Goal: Obtain resource: Download file/media

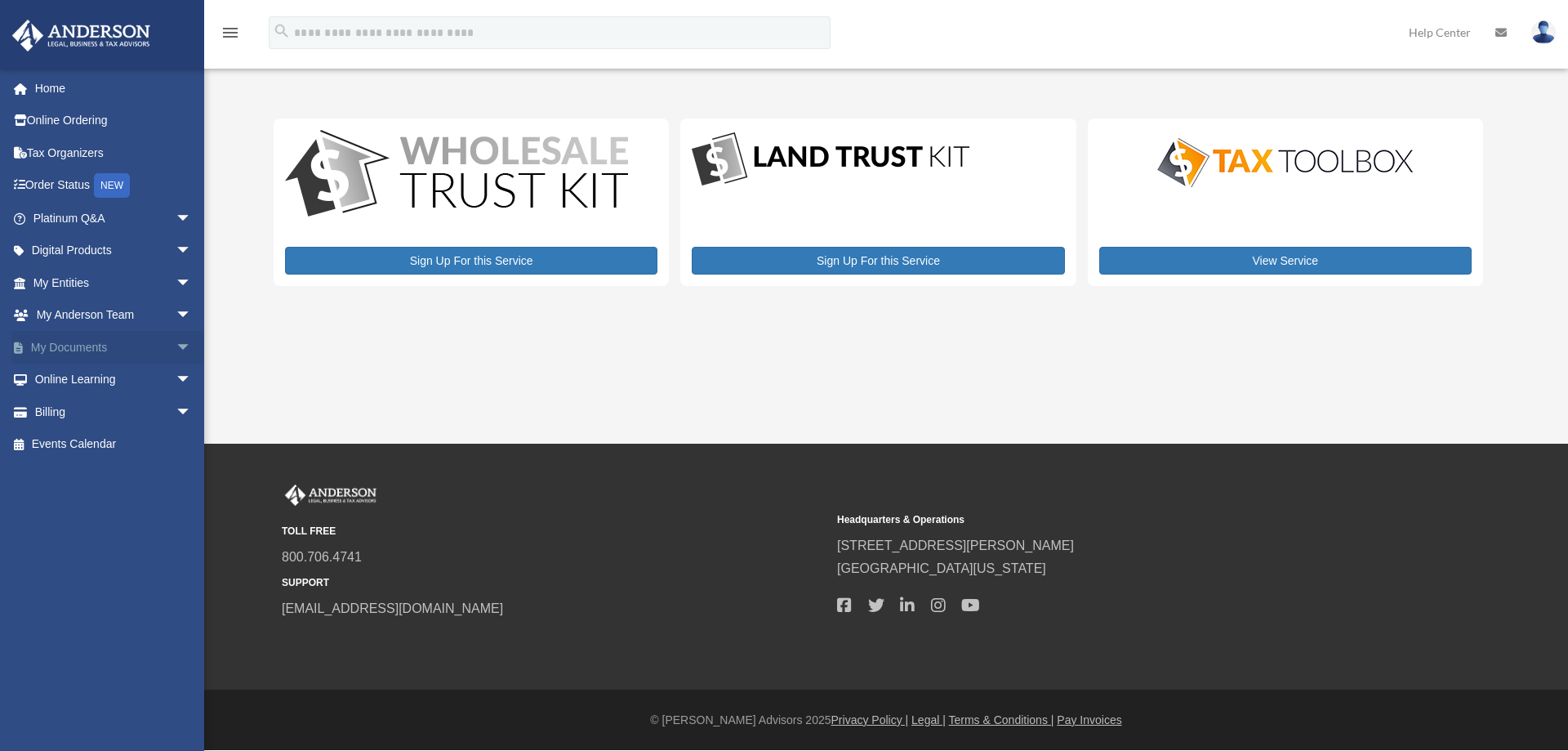
click at [176, 346] on span "arrow_drop_down" at bounding box center [191, 348] width 32 height 33
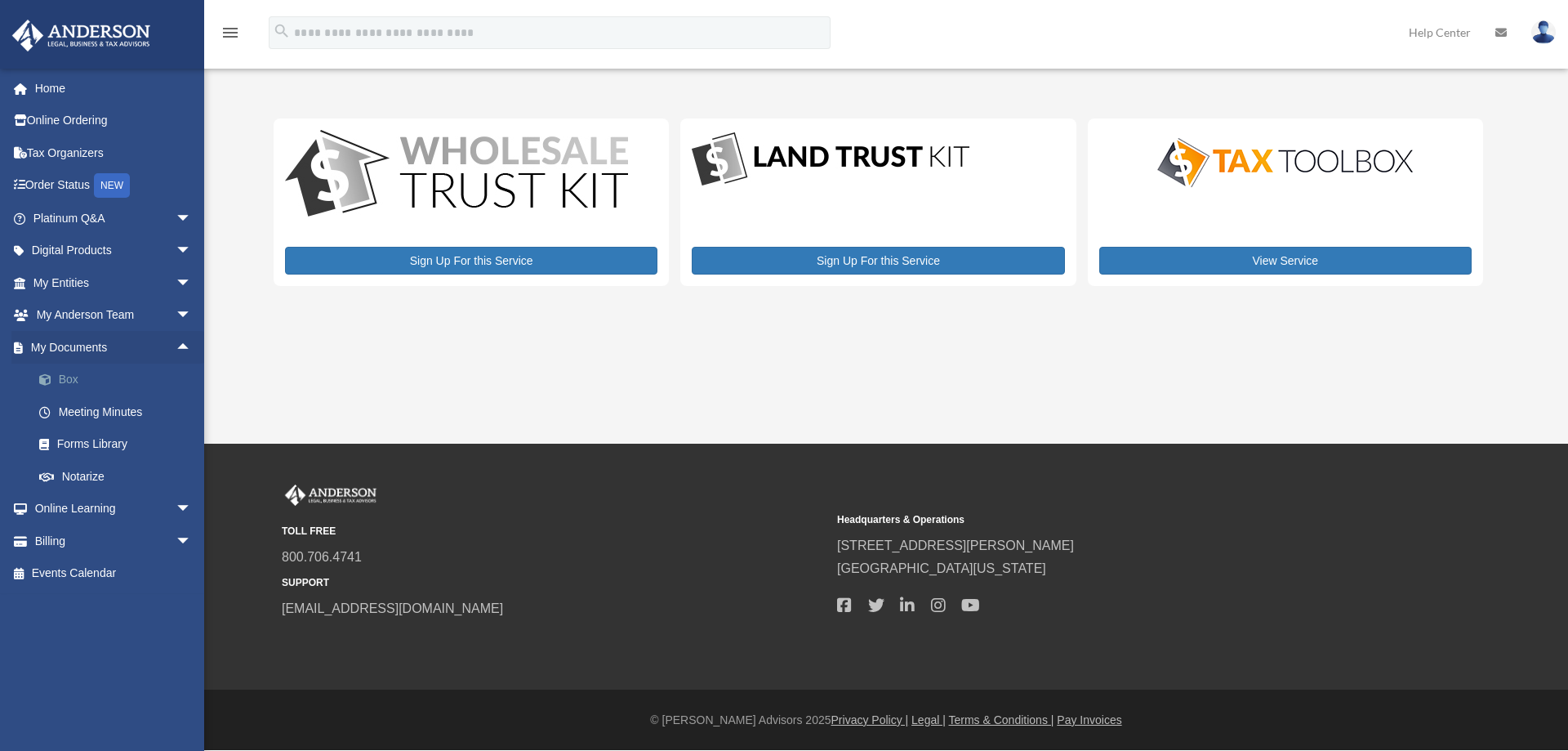
click at [65, 377] on link "Box" at bounding box center [119, 379] width 193 height 32
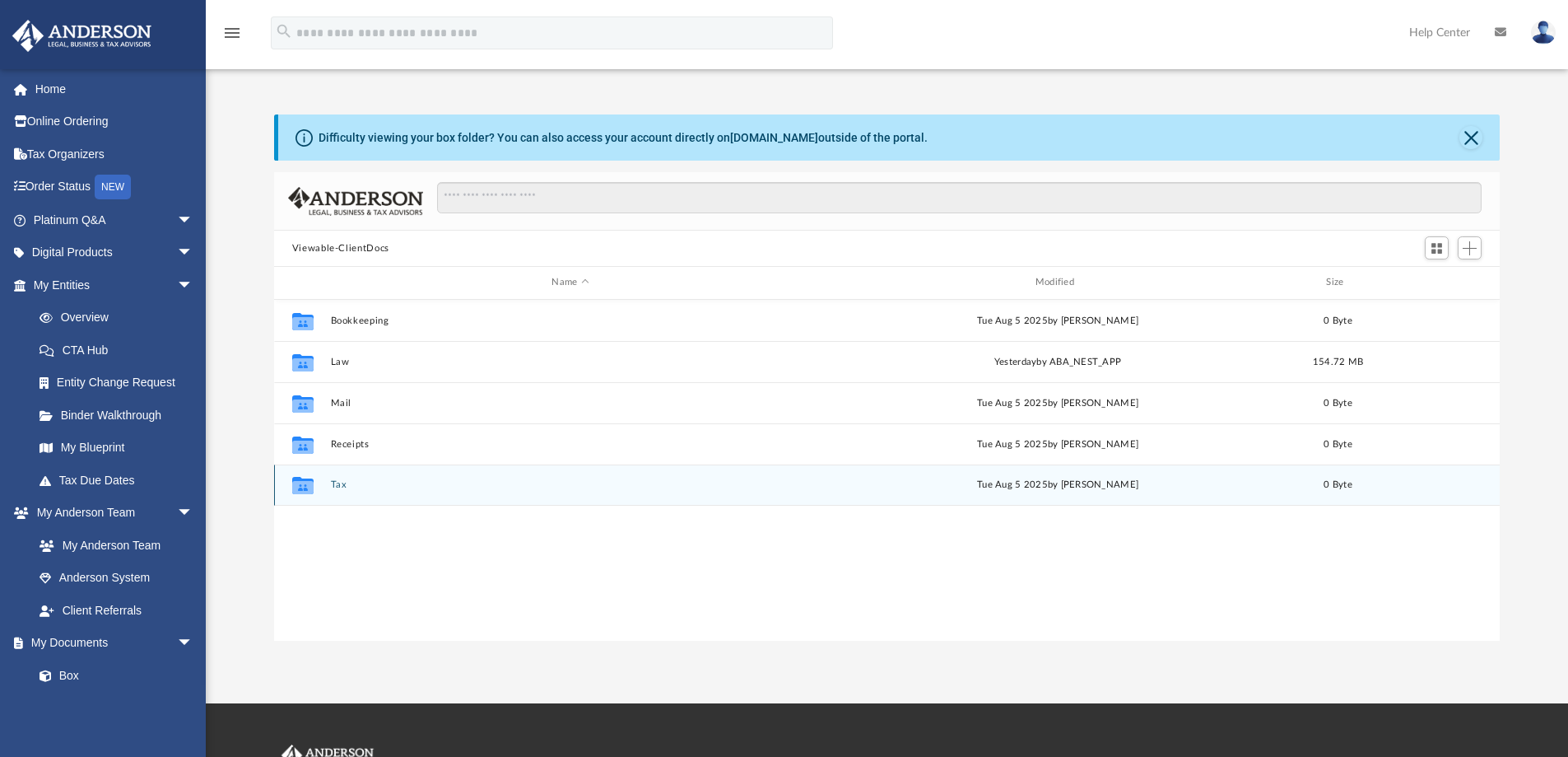
scroll to position [362, 1213]
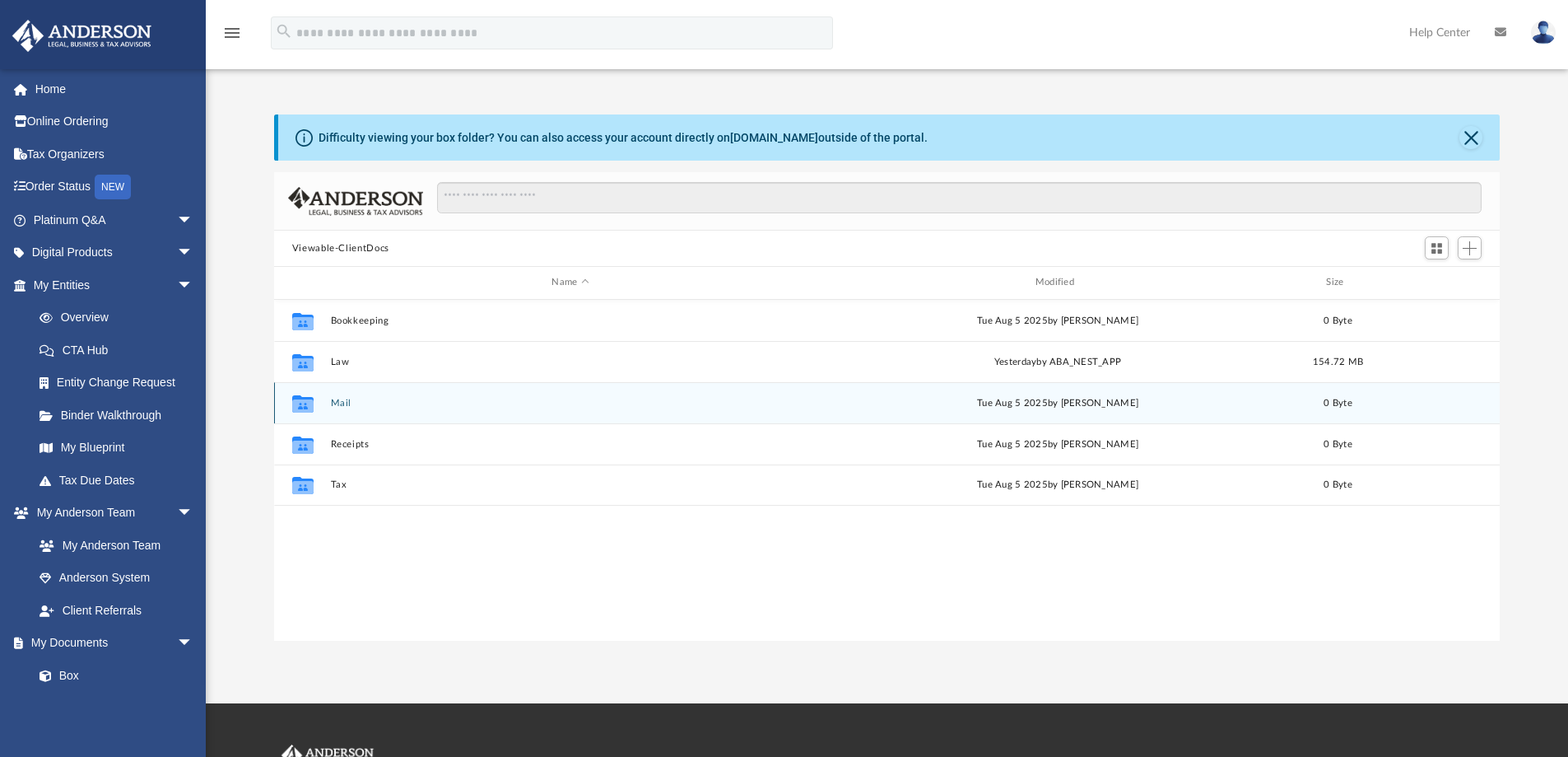
click at [878, 400] on div "Tue Aug 5 2025 by Charles Rogler" at bounding box center [1057, 402] width 480 height 15
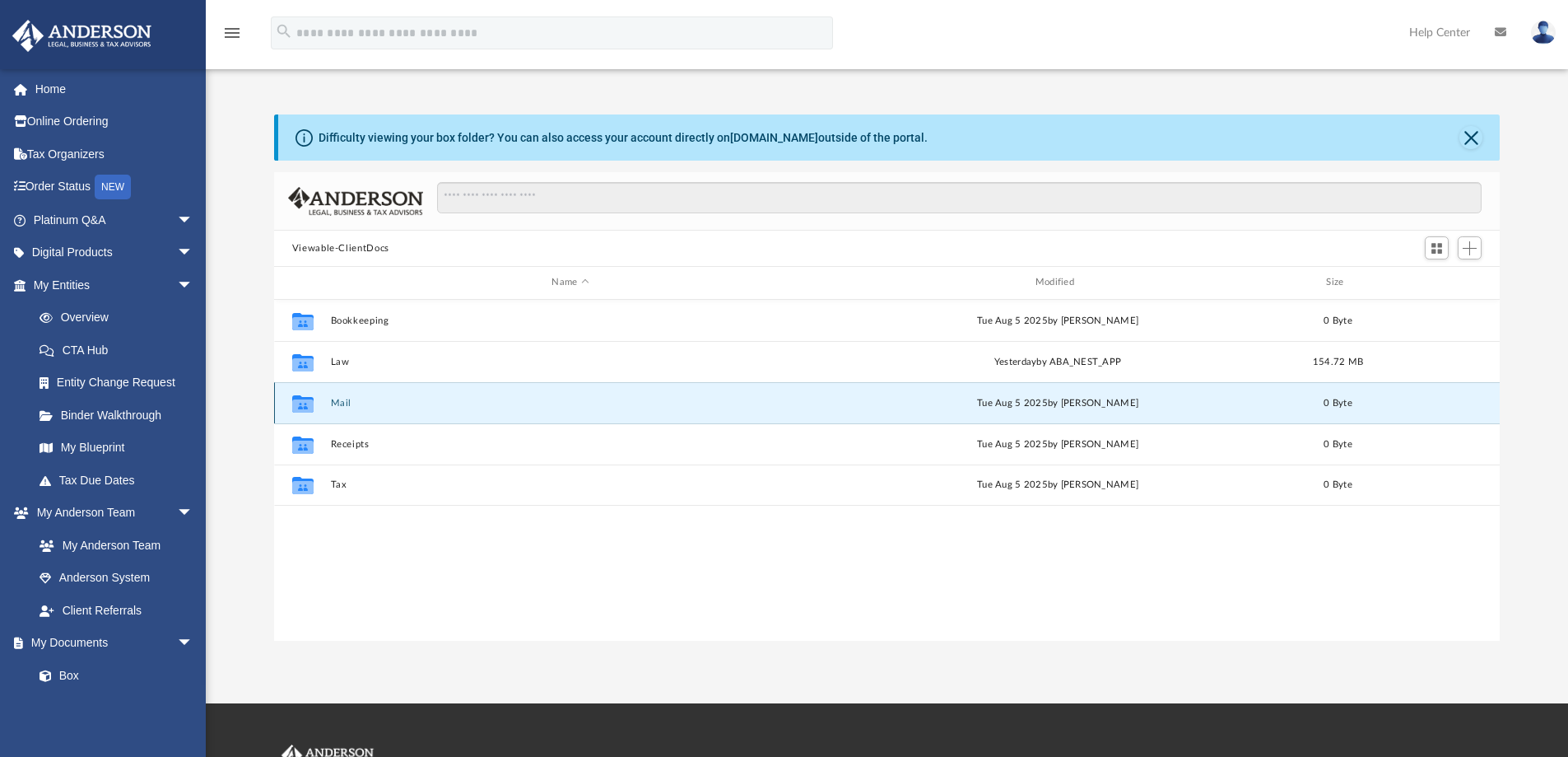
click at [337, 403] on button "Mail" at bounding box center [570, 403] width 480 height 11
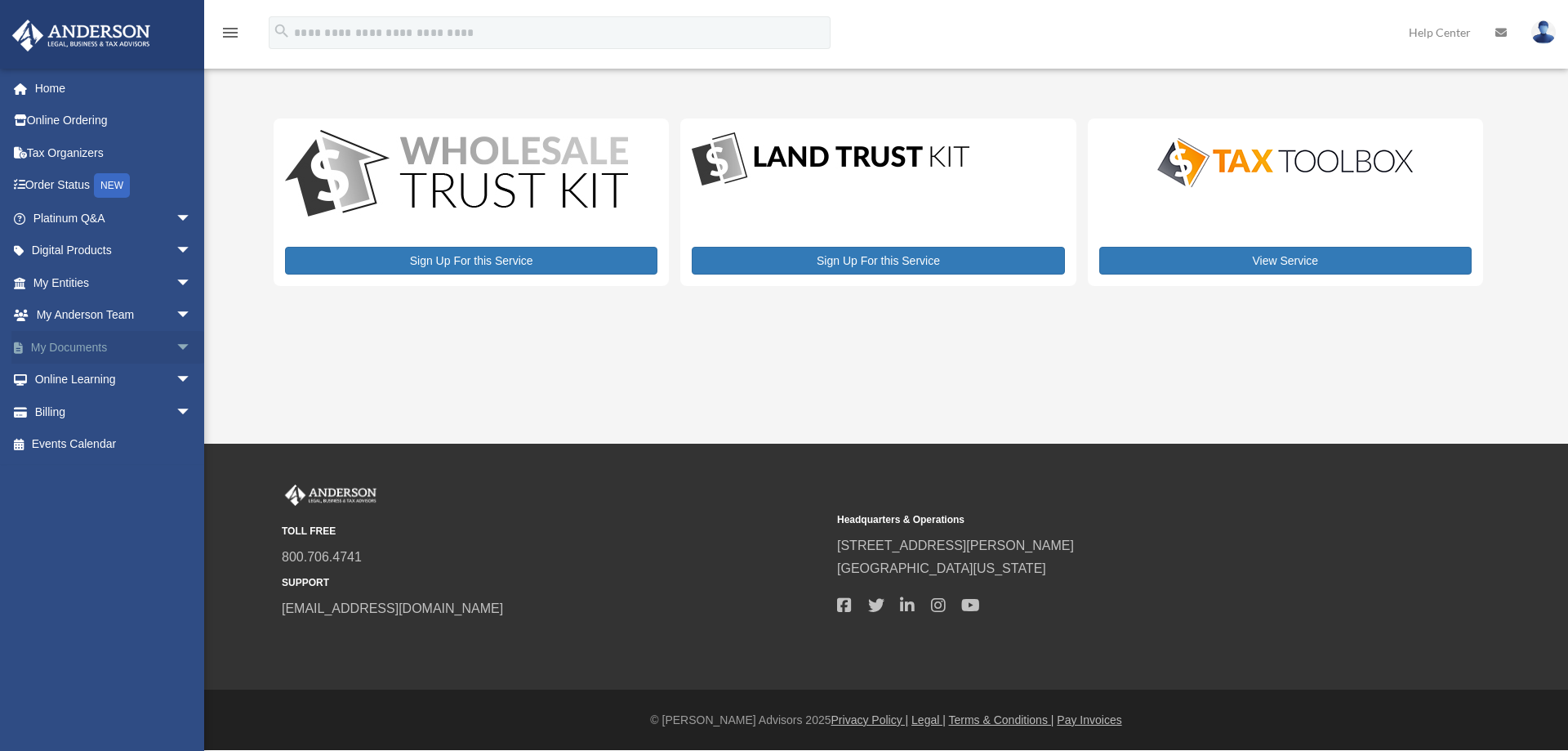
click at [176, 343] on span "arrow_drop_down" at bounding box center [191, 348] width 32 height 33
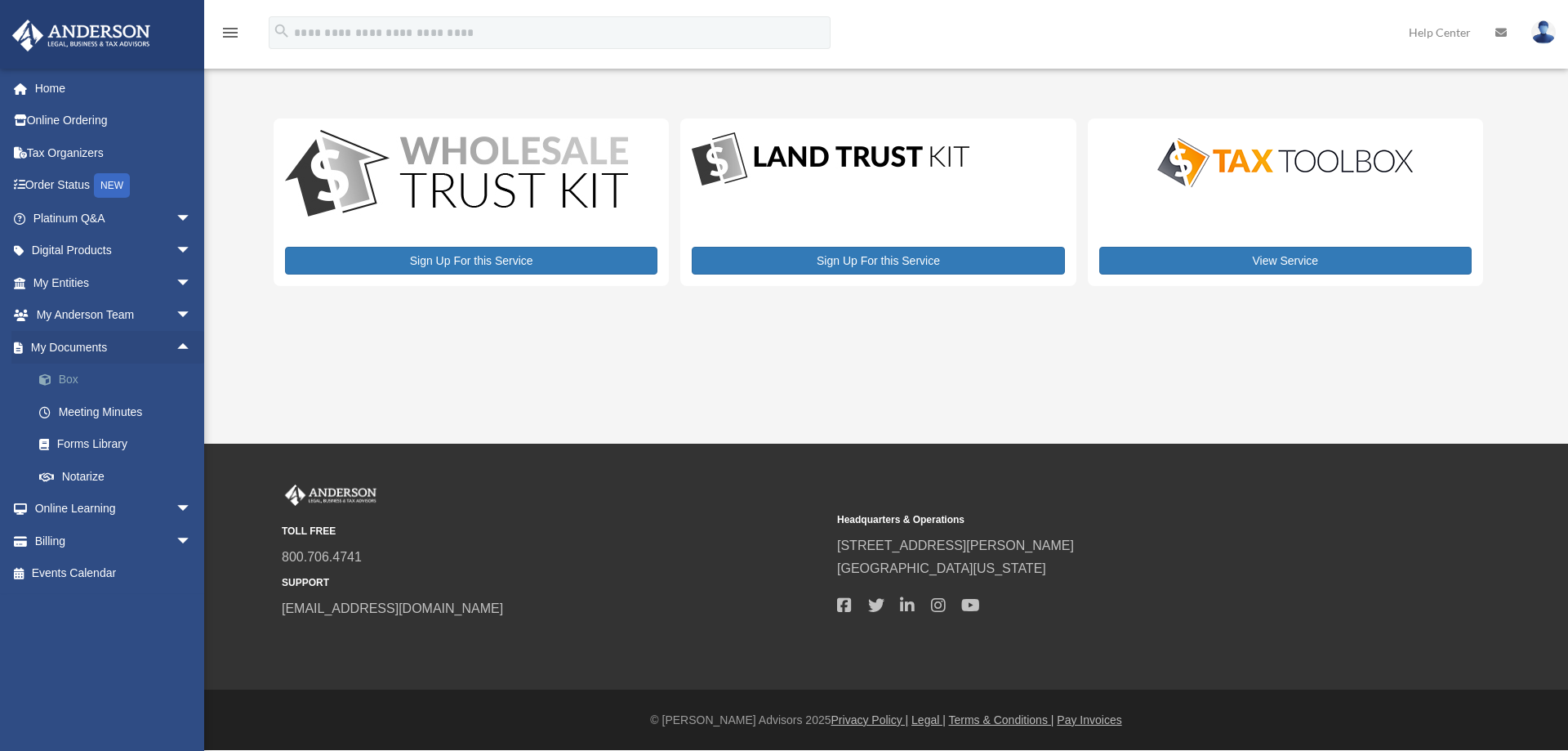
click at [87, 378] on link "Box" at bounding box center [119, 379] width 193 height 32
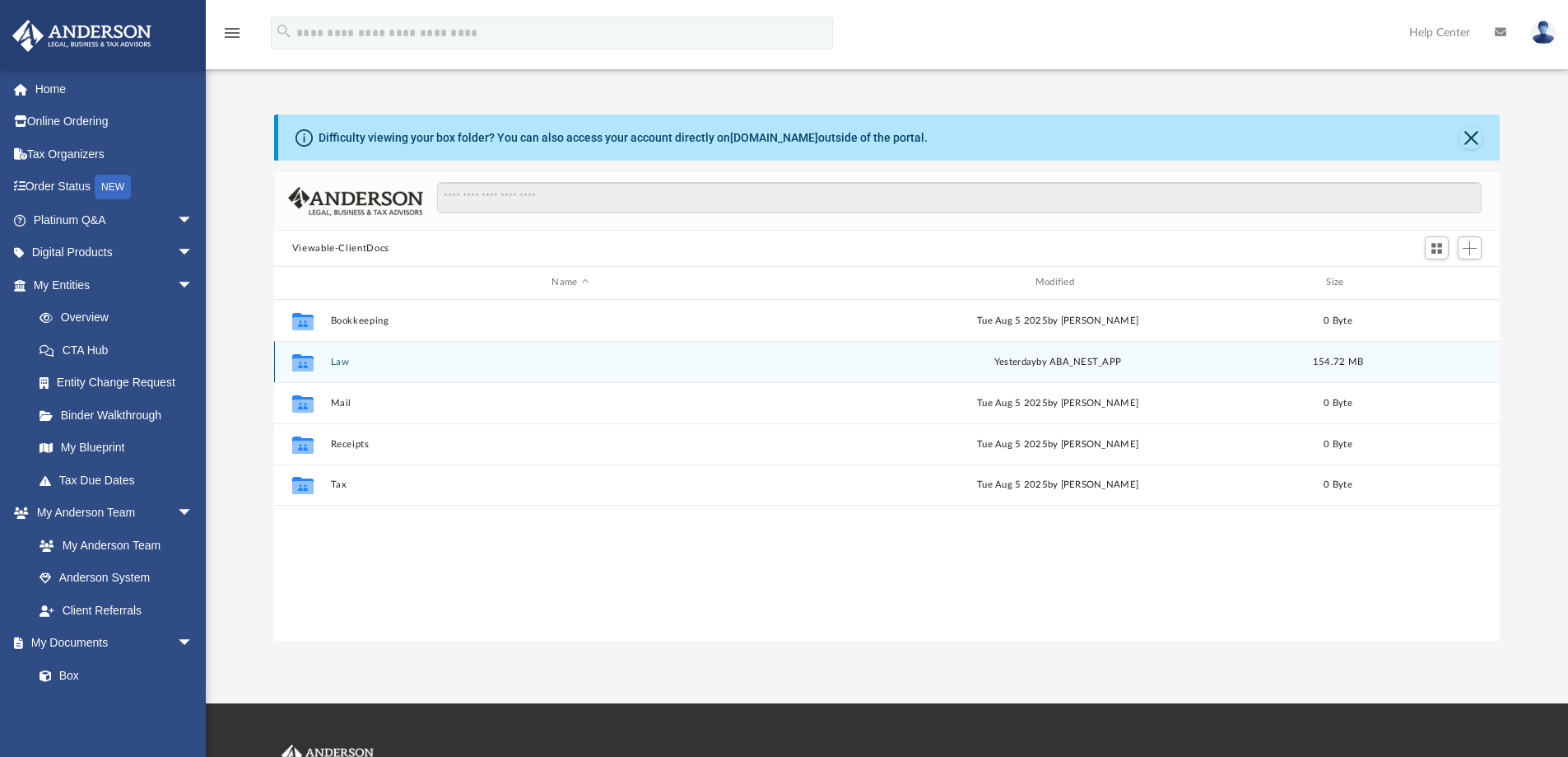
click at [335, 360] on button "Law" at bounding box center [570, 361] width 480 height 11
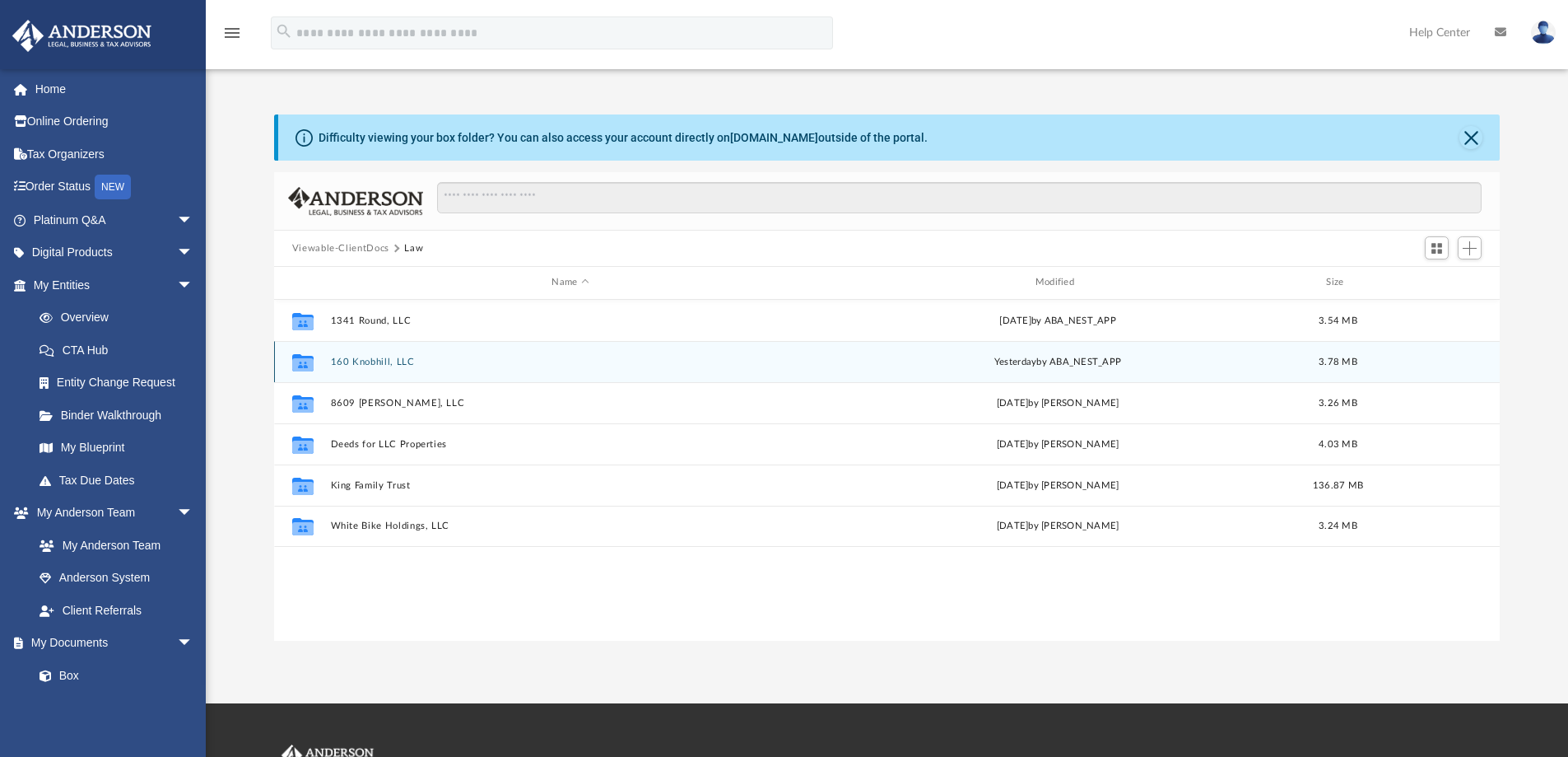
click at [365, 358] on button "160 Knobhill, LLC" at bounding box center [570, 361] width 480 height 11
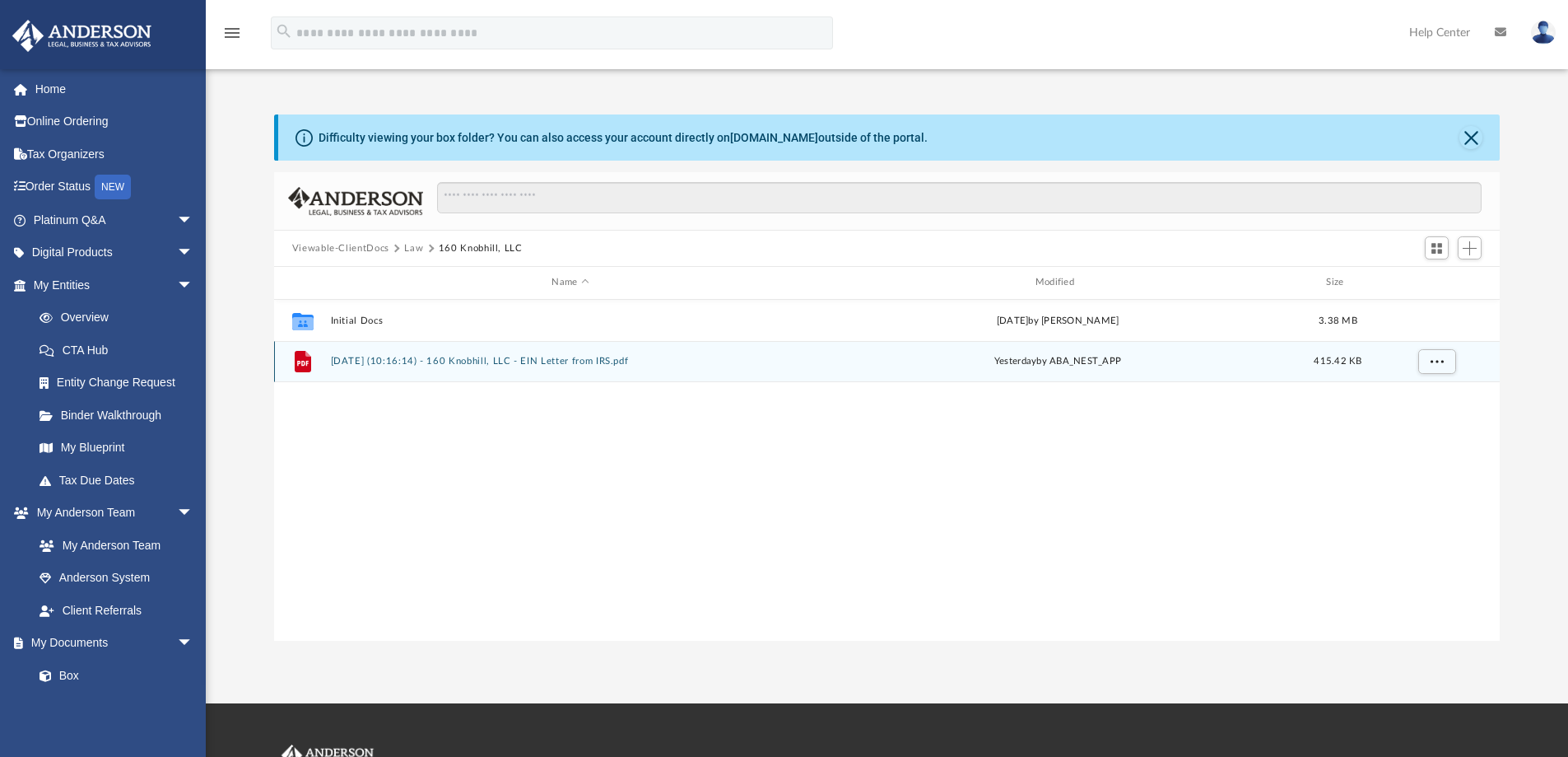
click at [429, 358] on button "2025.09.09 (10:16:14) - 160 Knobhill, LLC - EIN Letter from IRS.pdf" at bounding box center [570, 360] width 480 height 11
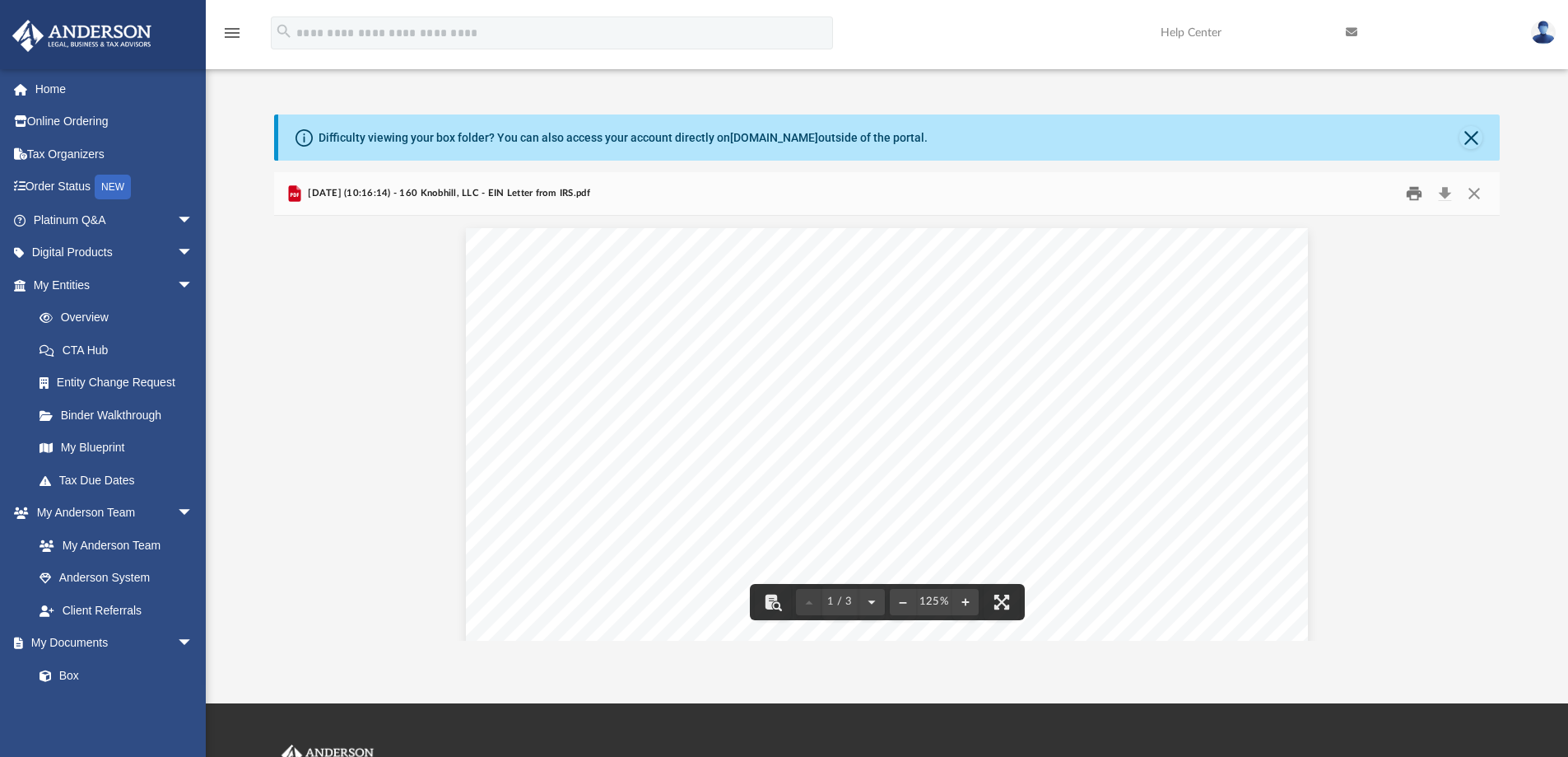
click at [1414, 189] on button "Print" at bounding box center [1414, 194] width 33 height 26
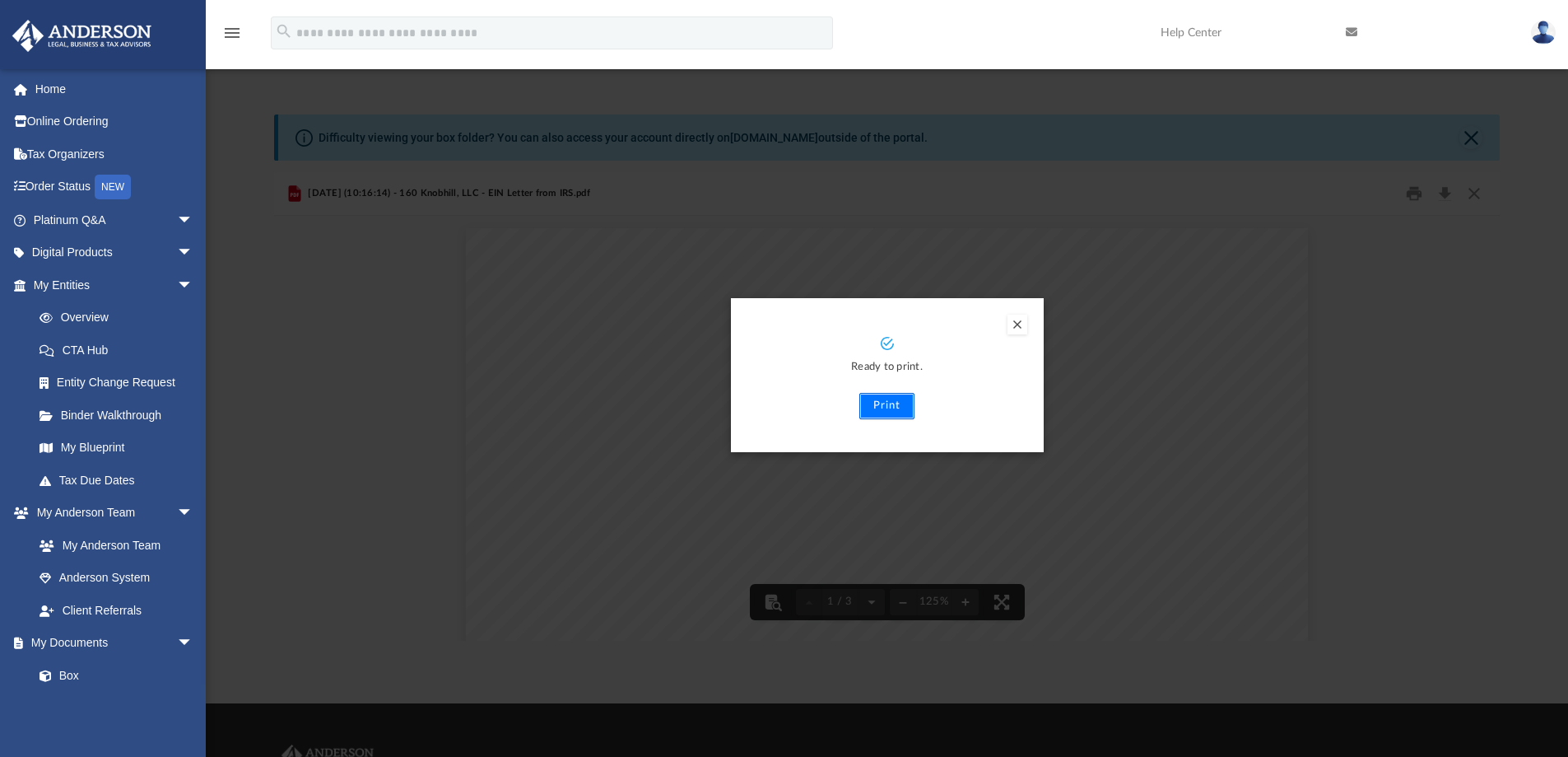
click at [891, 406] on button "Print" at bounding box center [887, 406] width 55 height 27
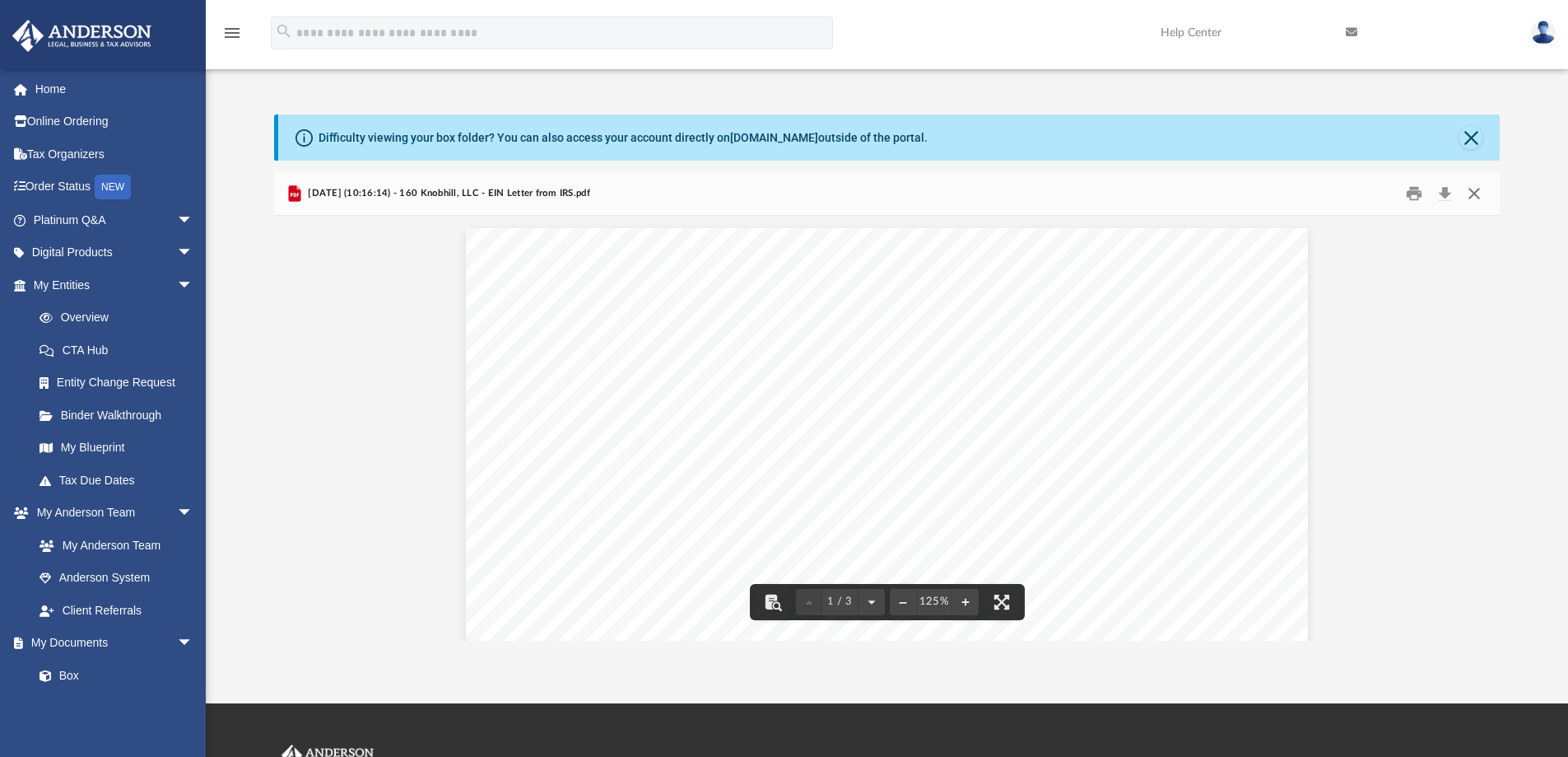
click at [1472, 190] on button "Close" at bounding box center [1474, 194] width 30 height 26
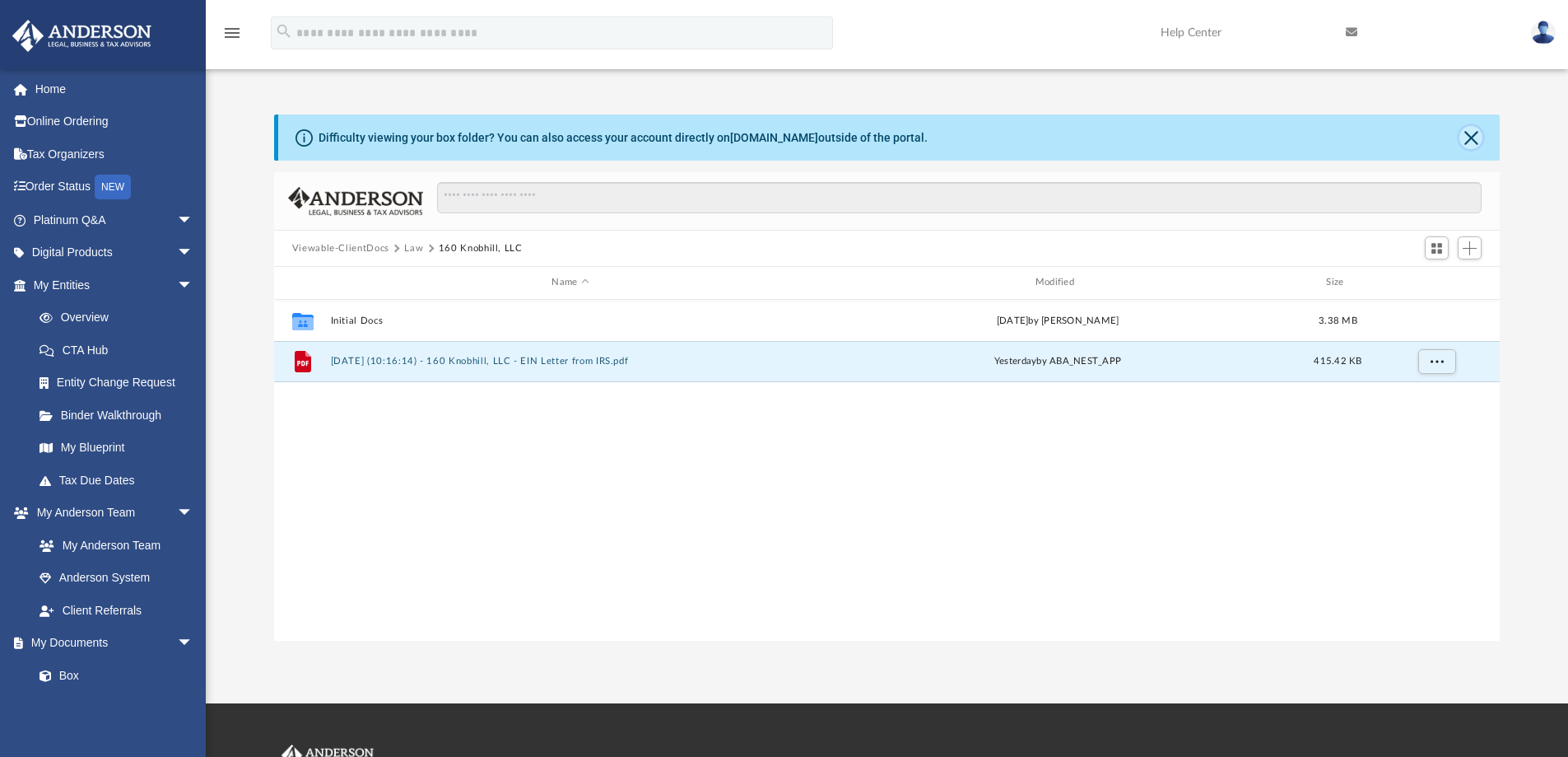
click at [1469, 140] on button "Close" at bounding box center [1470, 137] width 23 height 23
